Goal: Task Accomplishment & Management: Use online tool/utility

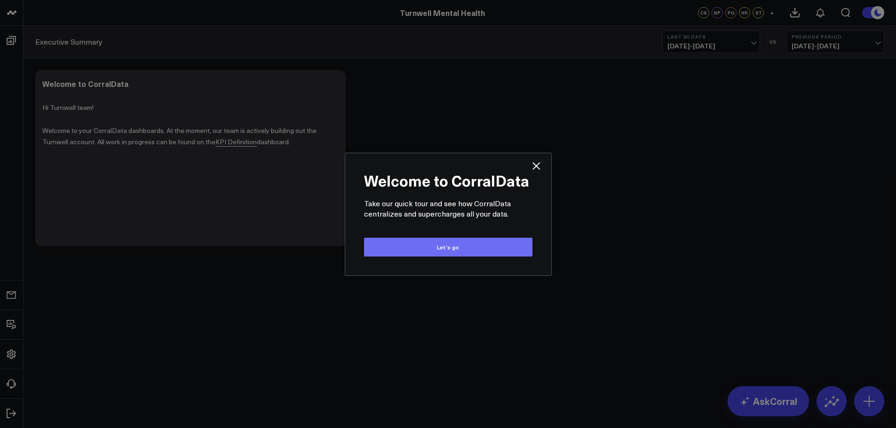
click at [457, 252] on button "Let’s go" at bounding box center [448, 247] width 168 height 19
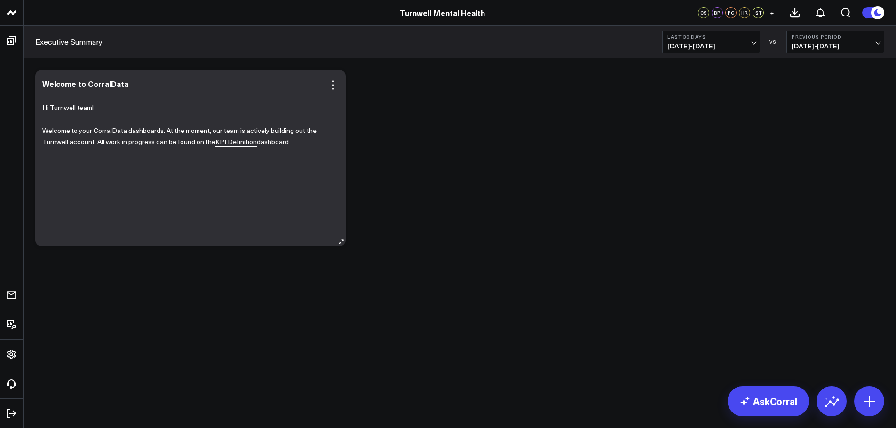
click at [236, 143] on link "KPI Definition" at bounding box center [235, 141] width 41 height 9
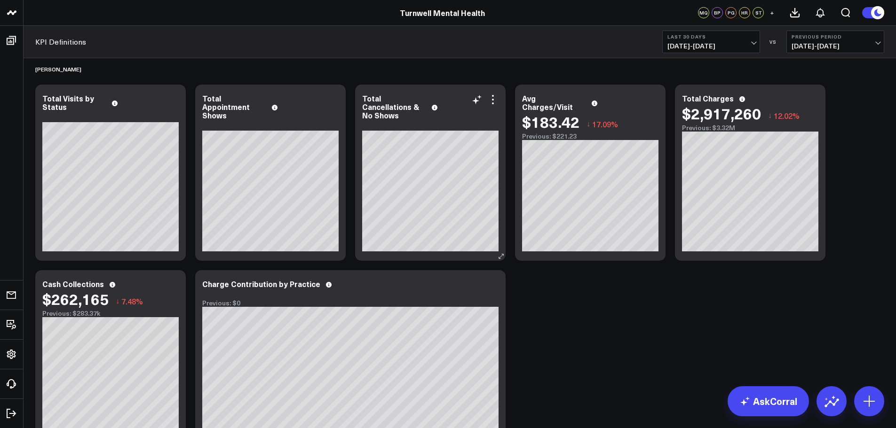
scroll to position [188, 0]
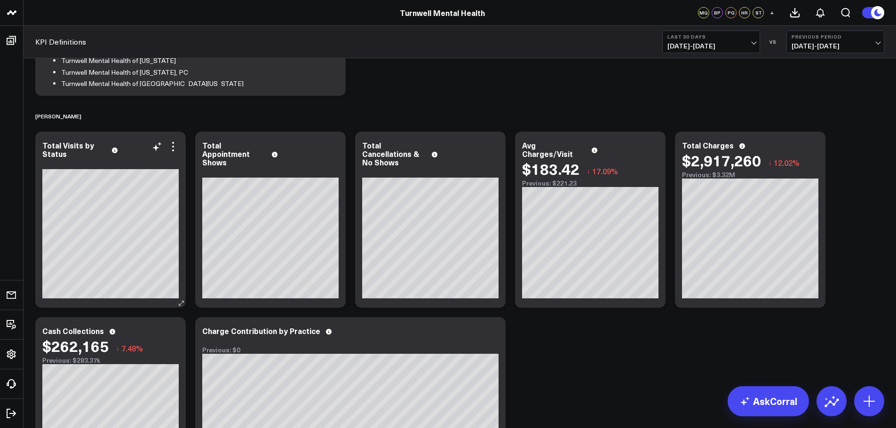
click at [171, 157] on div "Total Visits by Status" at bounding box center [110, 149] width 136 height 17
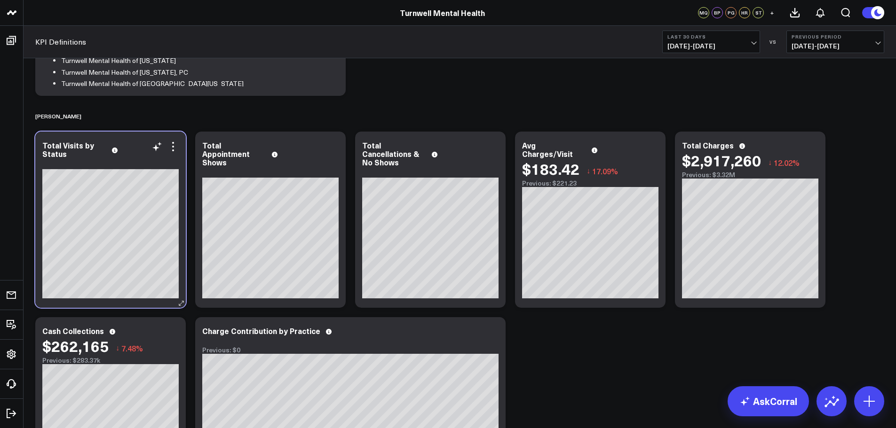
click at [174, 153] on div "Total Visits by Status" at bounding box center [110, 149] width 136 height 17
click at [178, 152] on div "Total Visits by Status" at bounding box center [110, 149] width 136 height 17
click at [174, 156] on div "Total Visits by Status" at bounding box center [110, 150] width 136 height 17
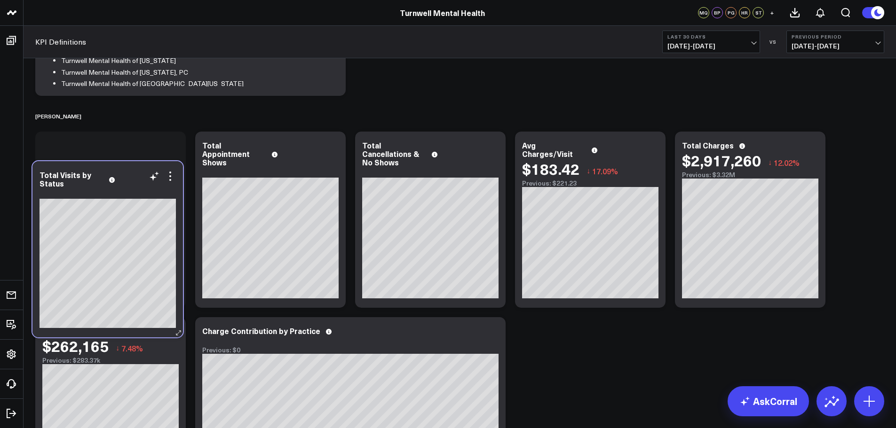
drag, startPoint x: 174, startPoint y: 156, endPoint x: 179, endPoint y: 163, distance: 9.1
click at [176, 171] on div "Total Visits by Status" at bounding box center [107, 179] width 136 height 17
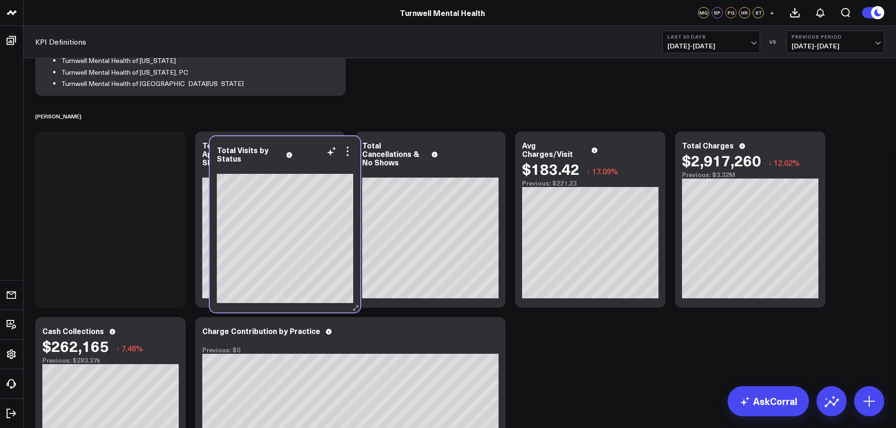
drag, startPoint x: 110, startPoint y: 169, endPoint x: 307, endPoint y: 170, distance: 197.0
click at [307, 170] on div at bounding box center [285, 169] width 136 height 9
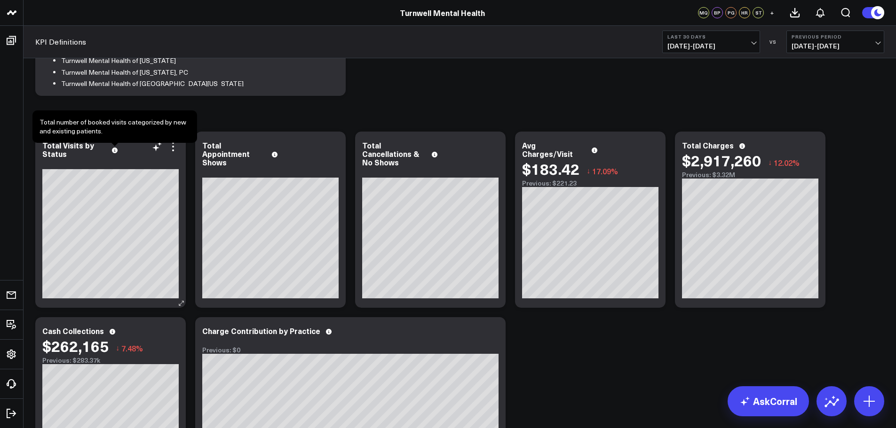
click at [114, 153] on icon at bounding box center [115, 151] width 6 height 6
click at [158, 154] on div "Total Visits by Status" at bounding box center [110, 149] width 136 height 17
click at [157, 149] on icon at bounding box center [156, 146] width 11 height 11
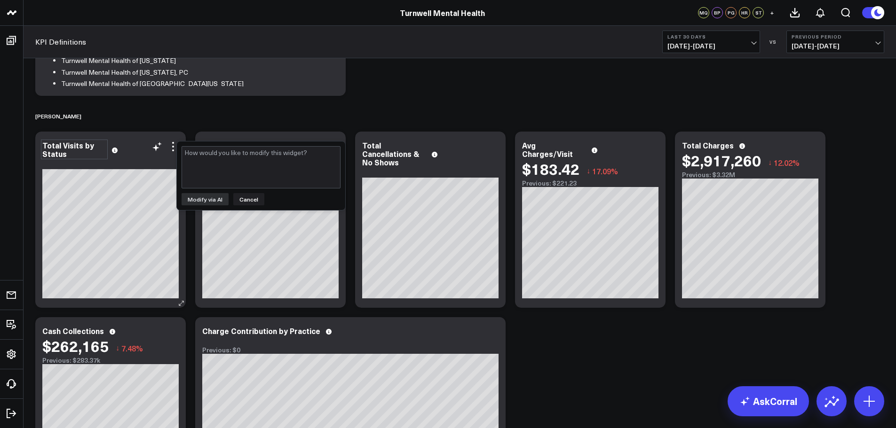
click at [69, 155] on div "Total Visits by Status" at bounding box center [74, 149] width 64 height 17
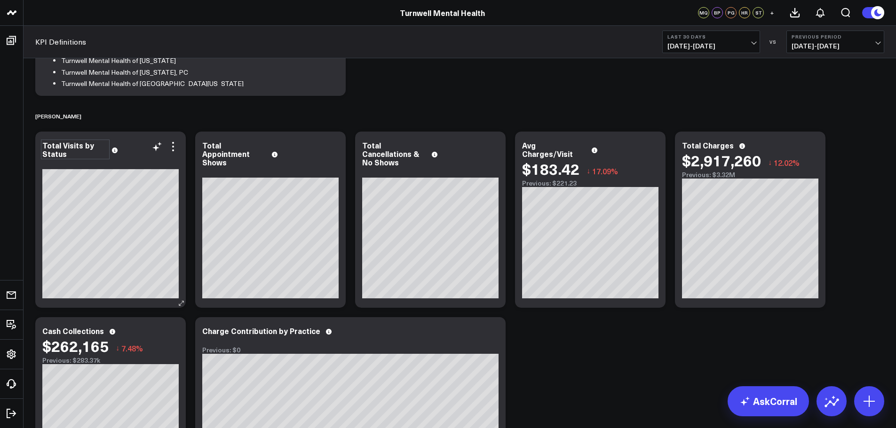
click at [118, 151] on div "Total Visits by Status" at bounding box center [110, 149] width 136 height 17
click at [116, 153] on icon at bounding box center [115, 151] width 6 height 6
click at [81, 153] on div "Total Visits by Status" at bounding box center [75, 149] width 66 height 17
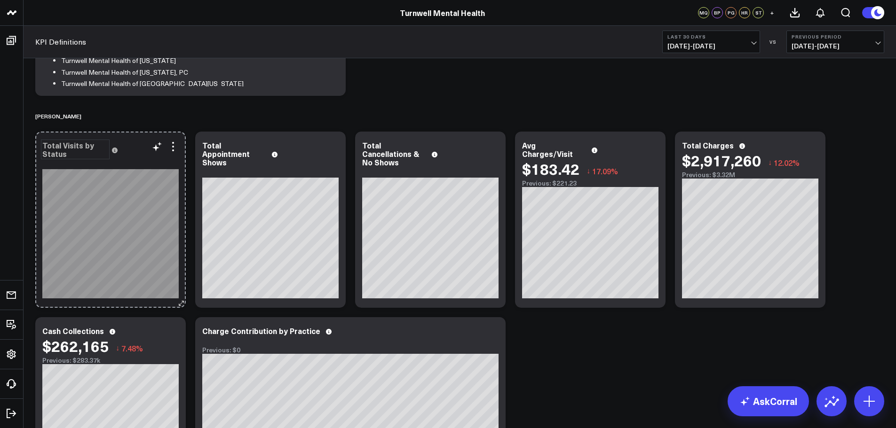
click at [182, 303] on icon at bounding box center [181, 303] width 7 height 7
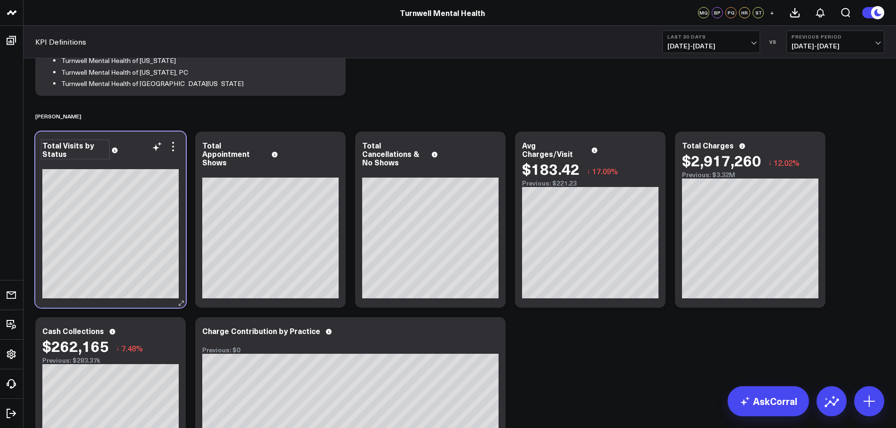
click at [177, 156] on div "Total Visits by Status" at bounding box center [110, 149] width 136 height 17
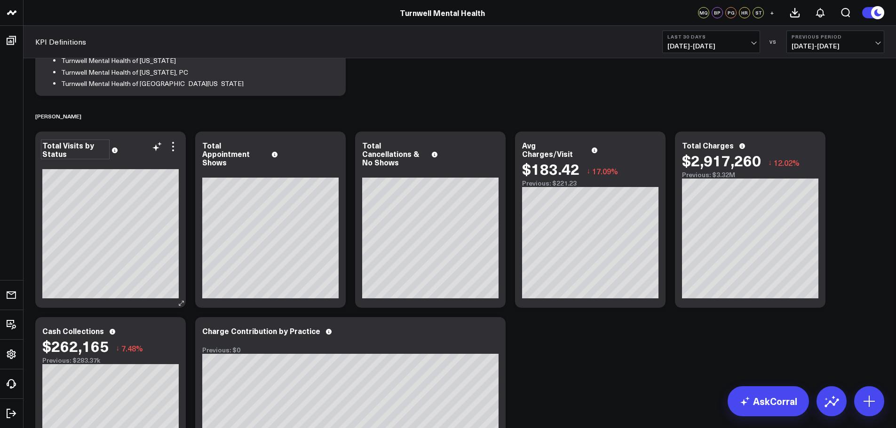
click at [175, 154] on div "Total Visits by Status" at bounding box center [110, 149] width 136 height 17
click at [173, 149] on icon at bounding box center [172, 146] width 11 height 11
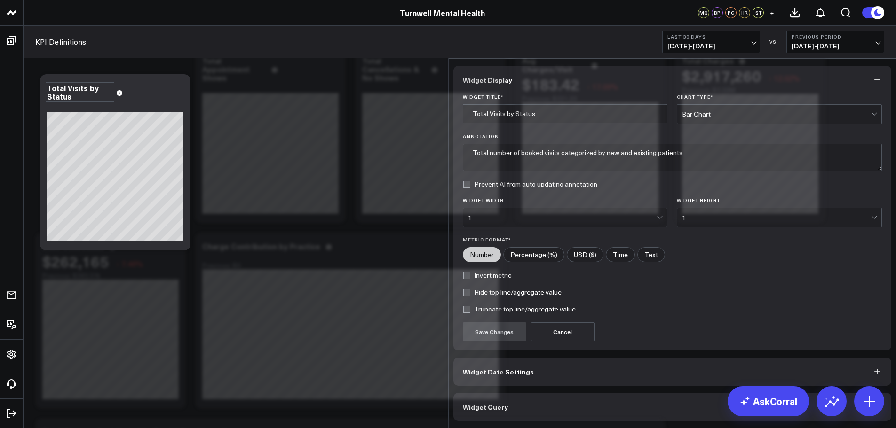
scroll to position [329, 0]
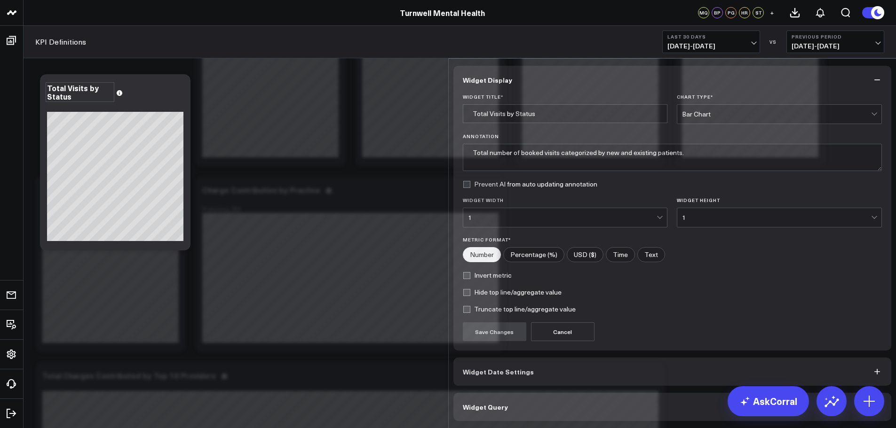
click at [530, 364] on button "Widget Date Settings" at bounding box center [672, 372] width 438 height 28
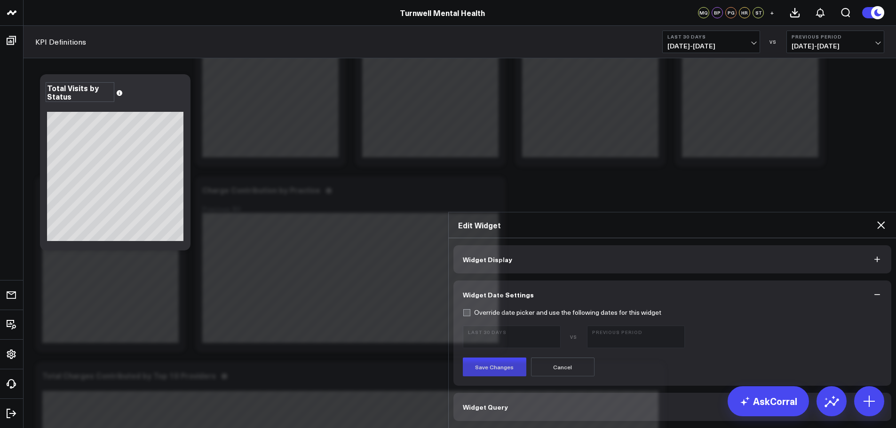
click at [565, 393] on button "Widget Query" at bounding box center [672, 407] width 438 height 28
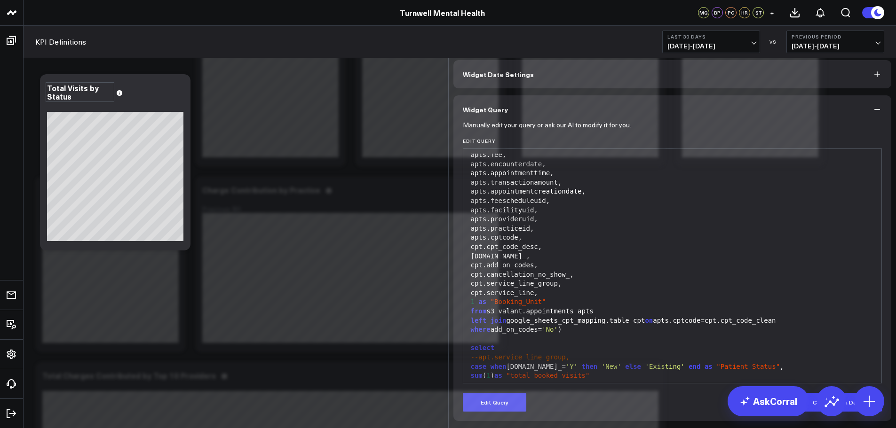
scroll to position [110, 0]
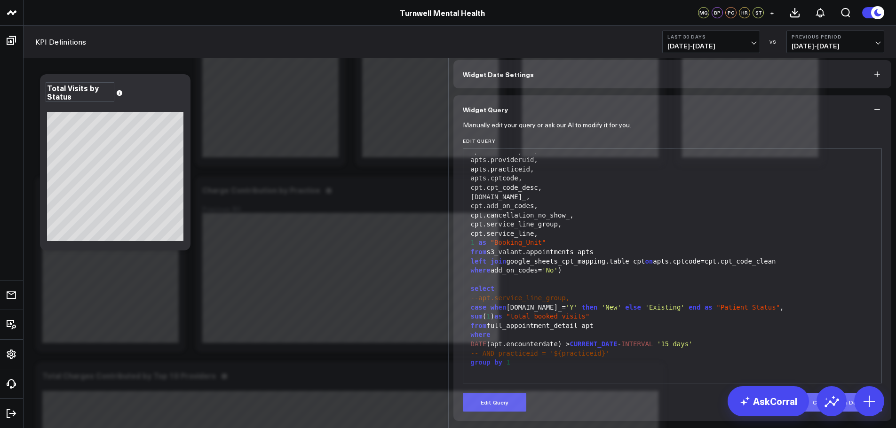
click at [843, 409] on button "Convert to a Dataset" at bounding box center [842, 402] width 79 height 19
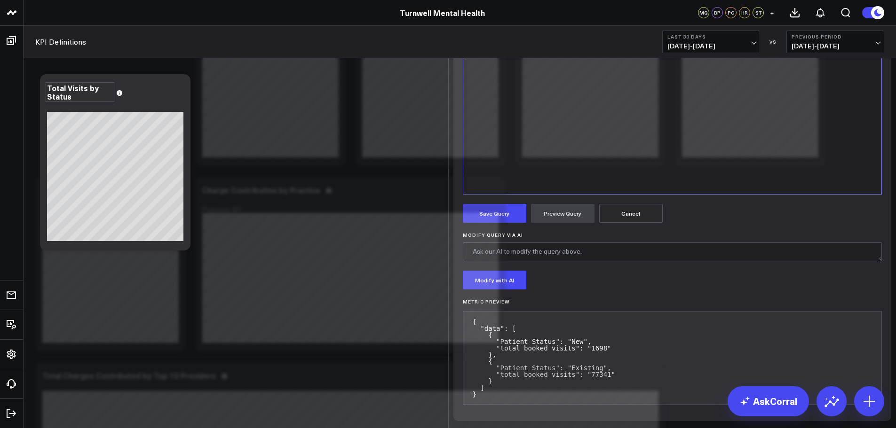
click at [638, 223] on button "Cancel" at bounding box center [630, 213] width 63 height 19
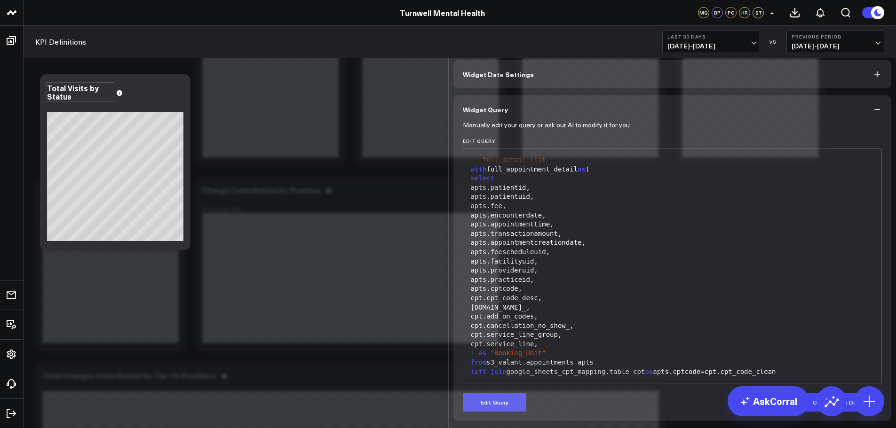
click at [606, 88] on button "Widget Date Settings" at bounding box center [672, 74] width 438 height 28
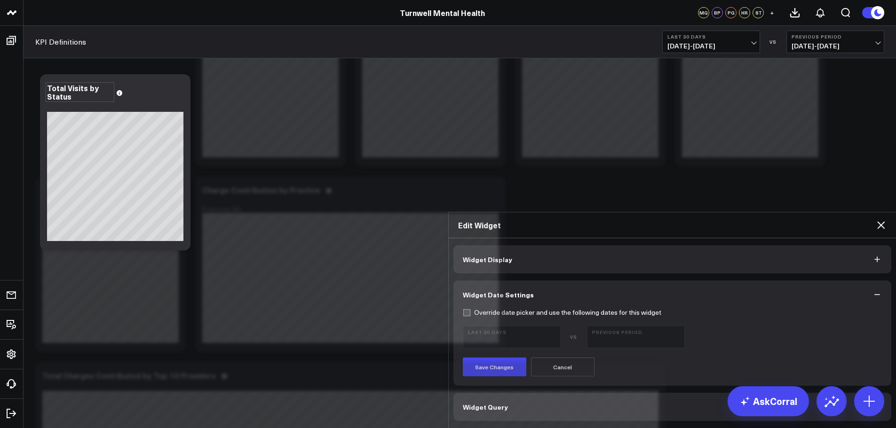
click at [597, 245] on button "Widget Display" at bounding box center [672, 259] width 438 height 28
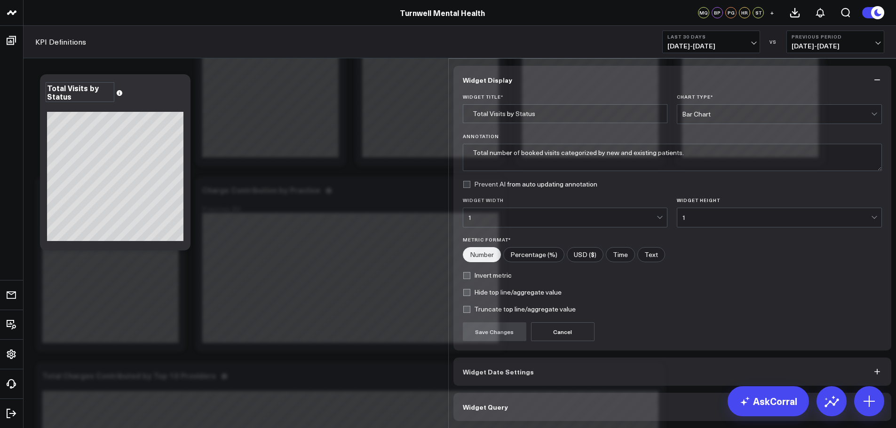
click at [874, 75] on icon "button" at bounding box center [876, 79] width 9 height 9
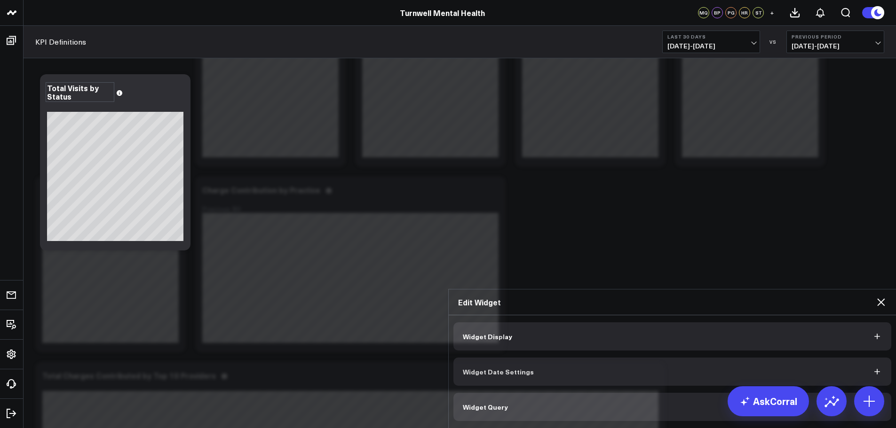
click at [878, 297] on icon at bounding box center [880, 302] width 11 height 11
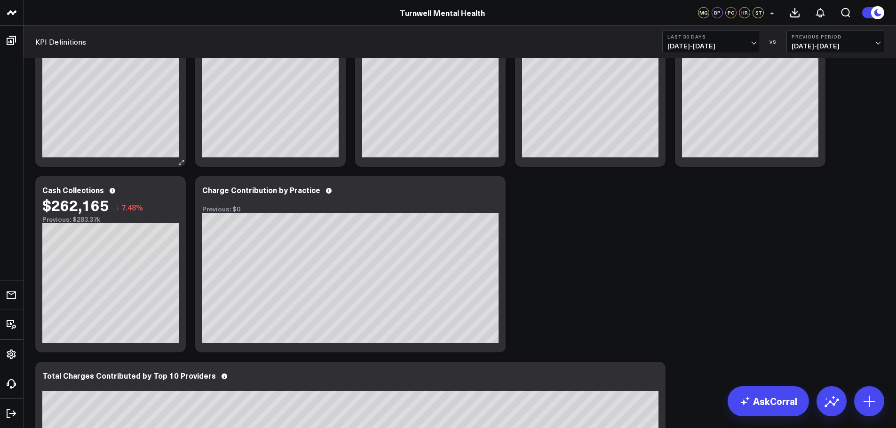
scroll to position [235, 0]
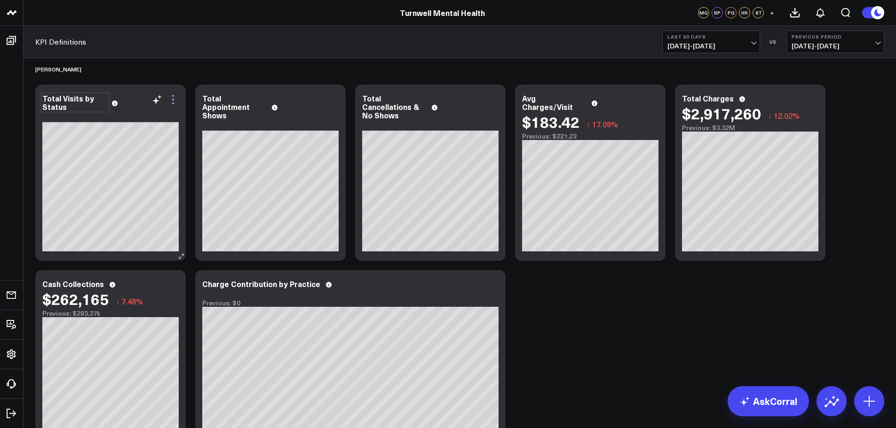
click at [172, 100] on icon at bounding box center [172, 99] width 11 height 11
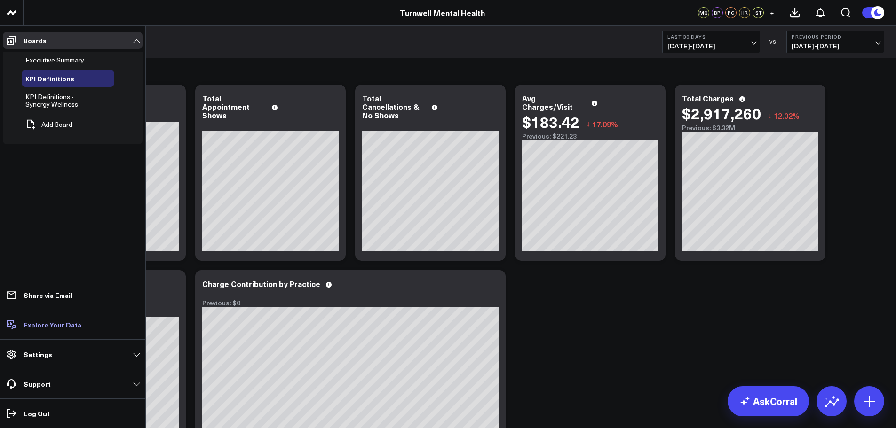
click at [72, 326] on p "Explore Your Data" at bounding box center [53, 325] width 58 height 8
